Goal: Find specific page/section: Find specific page/section

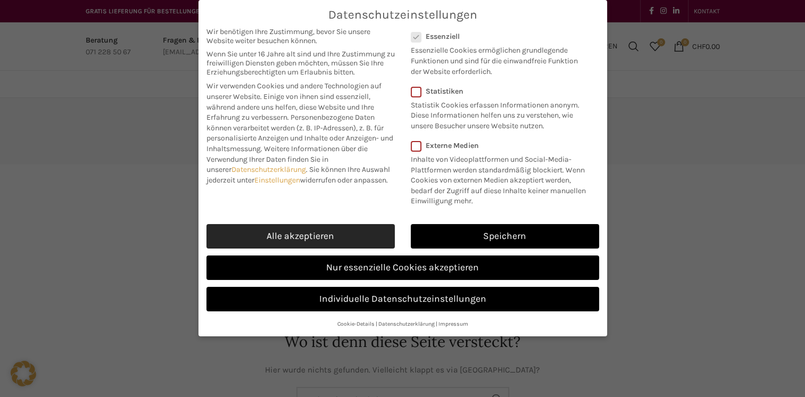
click at [352, 235] on link "Alle akzeptieren" at bounding box center [300, 236] width 188 height 24
checkbox input "true"
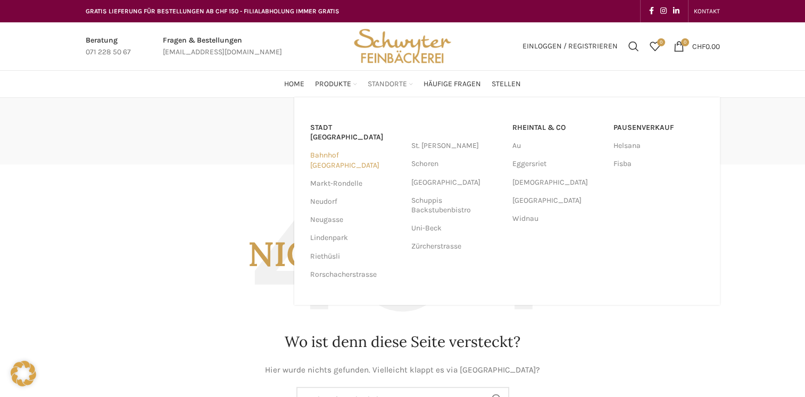
click at [356, 146] on link "Bahnhof [GEOGRAPHIC_DATA]" at bounding box center [355, 160] width 90 height 28
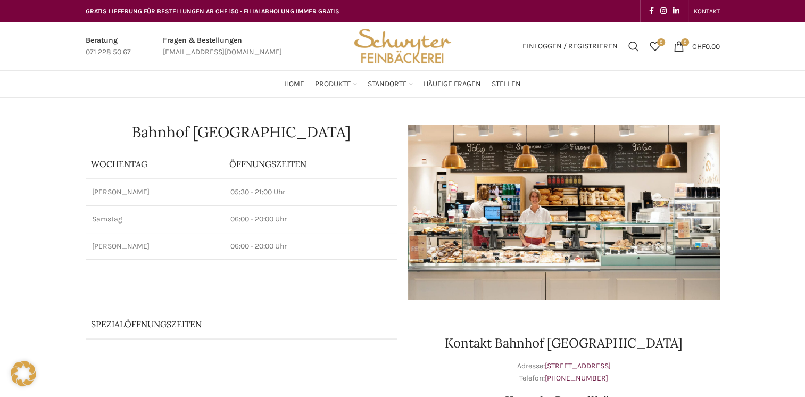
click at [204, 49] on link "Infobox link" at bounding box center [222, 47] width 119 height 24
click at [210, 40] on link "Infobox link" at bounding box center [222, 47] width 119 height 24
click at [228, 49] on link "Infobox link" at bounding box center [222, 47] width 119 height 24
click at [214, 35] on link "Infobox link" at bounding box center [222, 47] width 119 height 24
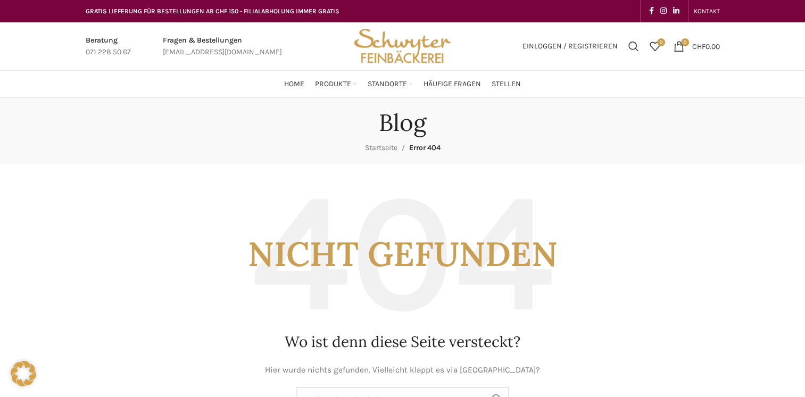
click at [194, 52] on link "Infobox link" at bounding box center [222, 47] width 119 height 24
